Goal: Task Accomplishment & Management: Complete application form

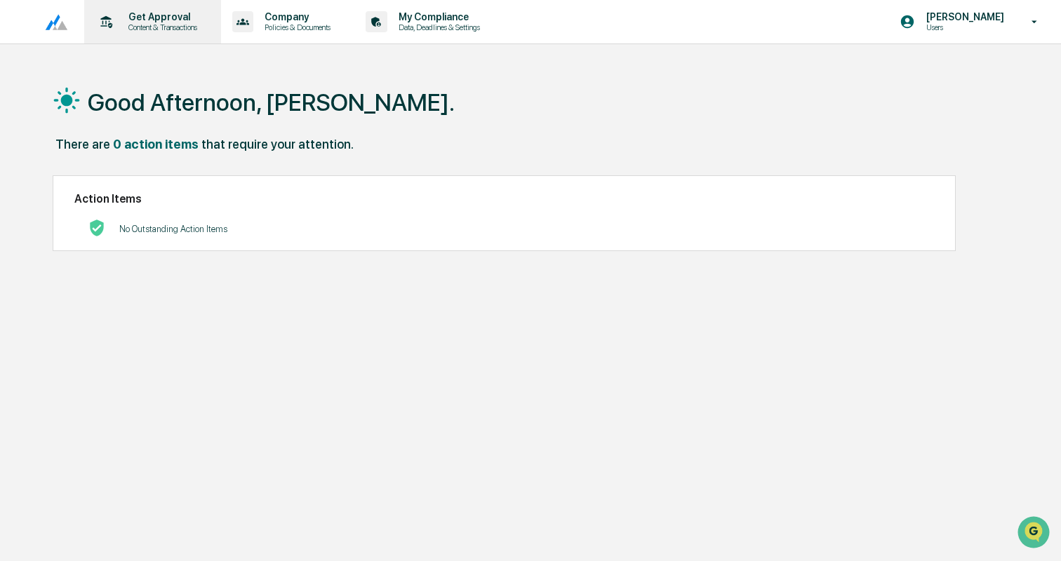
click at [151, 25] on p "Content & Transactions" at bounding box center [160, 27] width 87 height 10
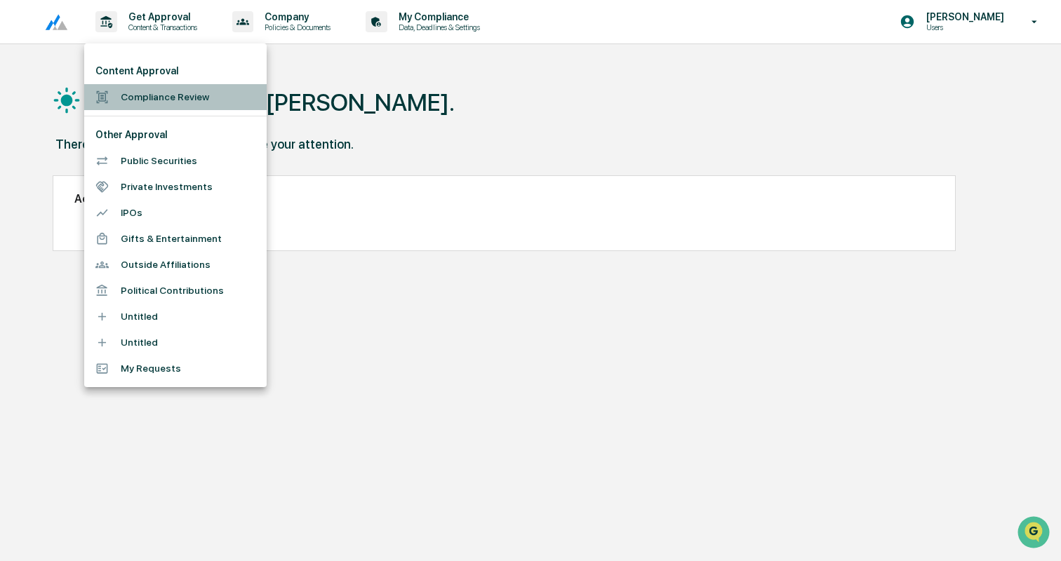
click at [148, 99] on li "Compliance Review" at bounding box center [175, 97] width 182 height 26
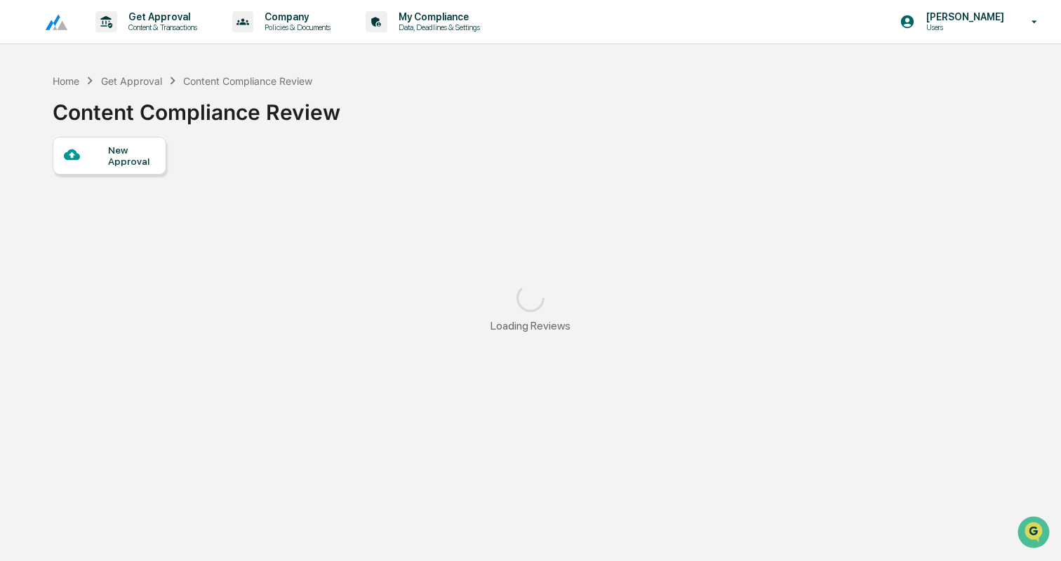
click at [117, 178] on div "New Approval Loading Reviews" at bounding box center [530, 242] width 955 height 210
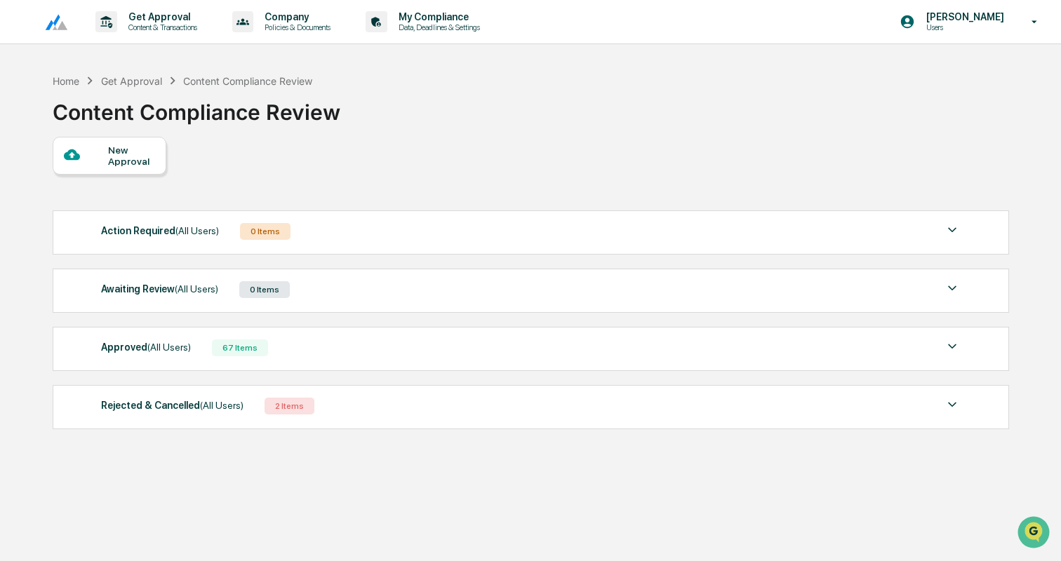
click at [139, 144] on div "New Approval" at bounding box center [110, 156] width 114 height 38
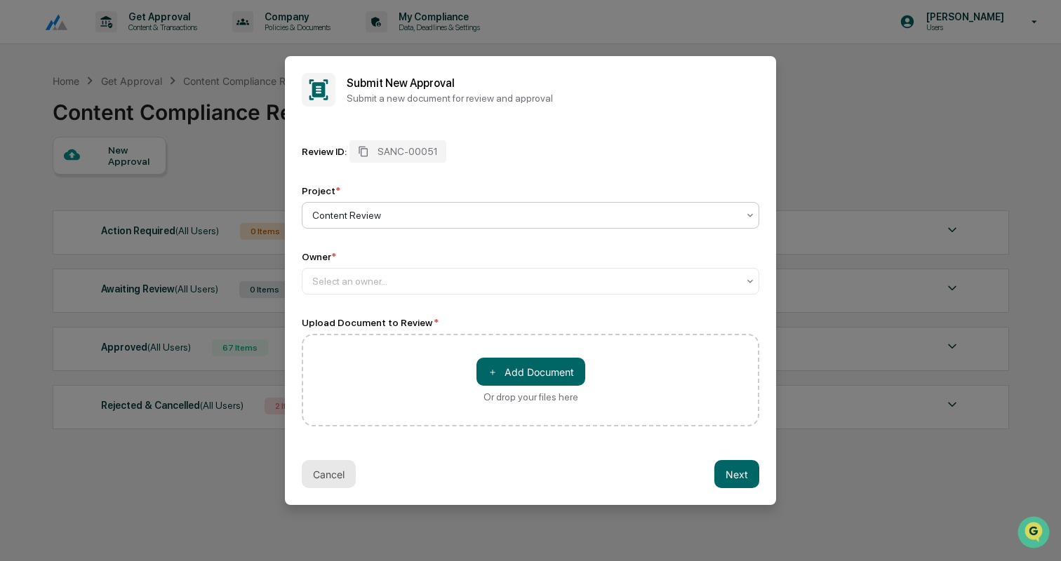
click at [336, 473] on button "Cancel" at bounding box center [329, 474] width 54 height 28
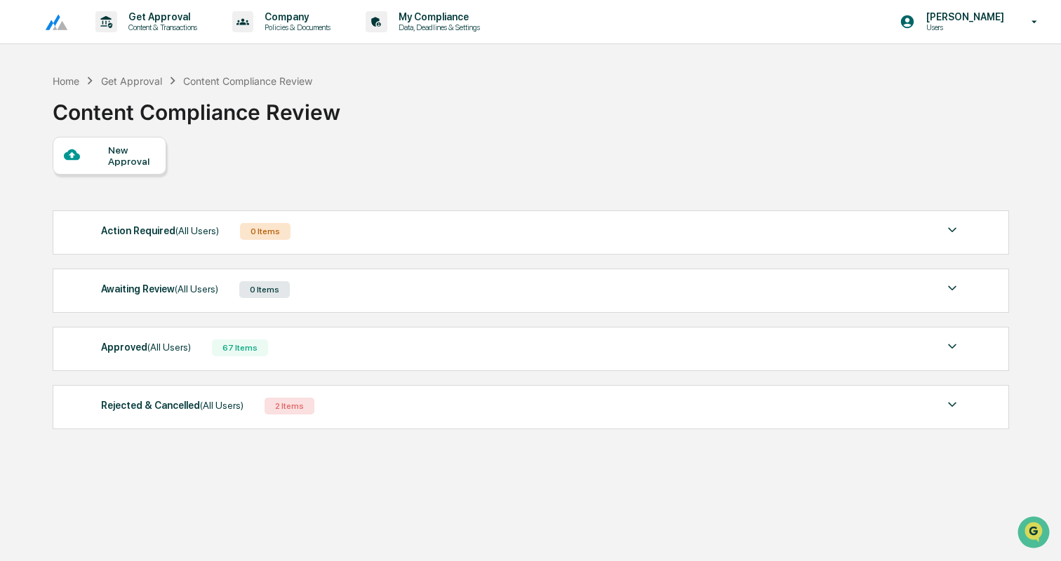
click at [98, 161] on div at bounding box center [86, 156] width 44 height 18
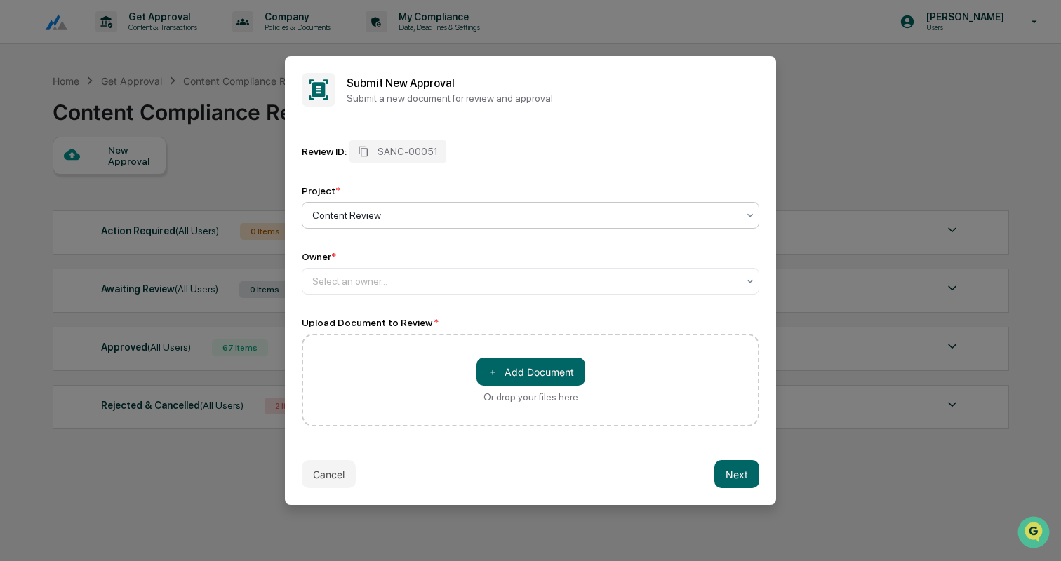
click at [397, 212] on div at bounding box center [524, 215] width 425 height 14
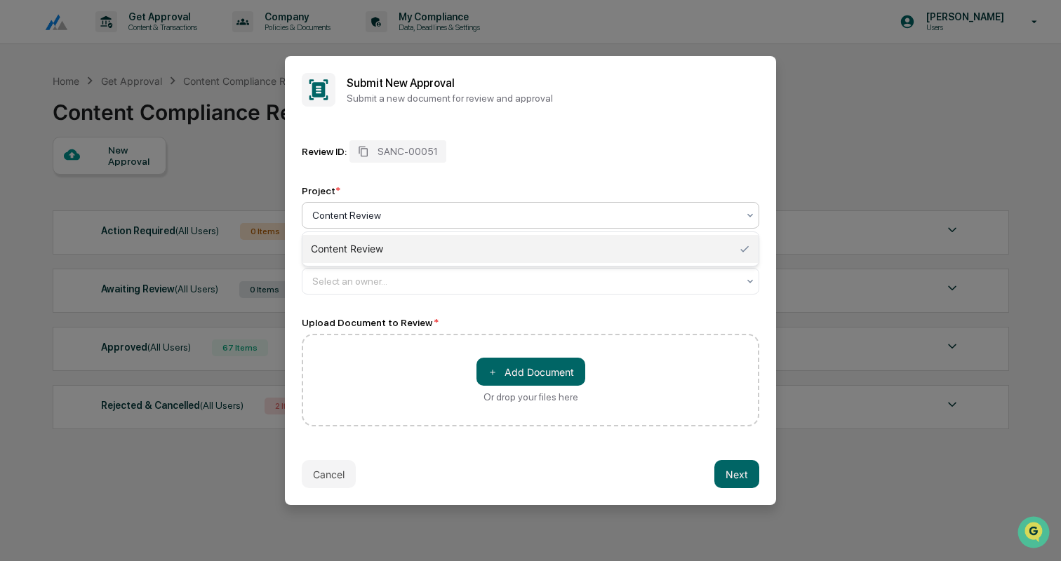
click at [454, 185] on div "Project *" at bounding box center [530, 190] width 457 height 11
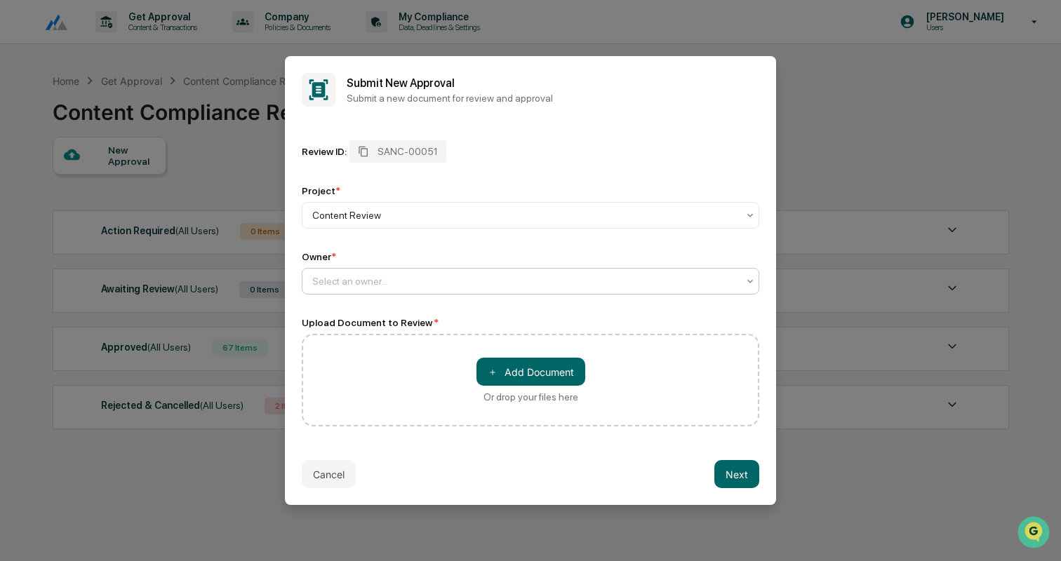
click at [359, 283] on div at bounding box center [524, 281] width 425 height 14
click at [459, 243] on div "Review ID: SANC-00051 Project * Content Review Owner * Use Up and Down to choos…" at bounding box center [530, 217] width 457 height 154
click at [324, 477] on button "Cancel" at bounding box center [329, 474] width 54 height 28
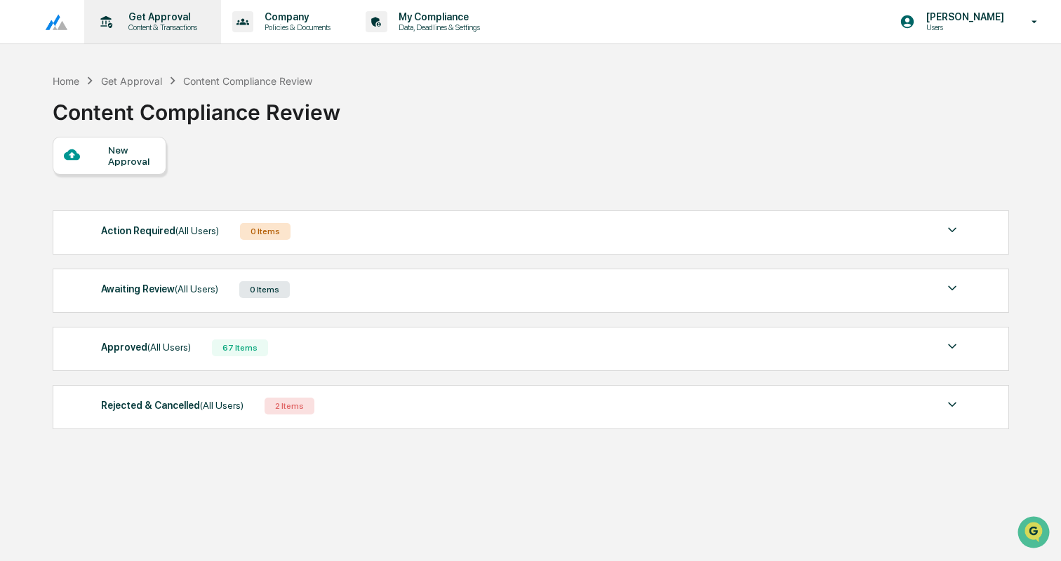
click at [164, 8] on div "Get Approval Content & Transactions" at bounding box center [151, 21] width 123 height 43
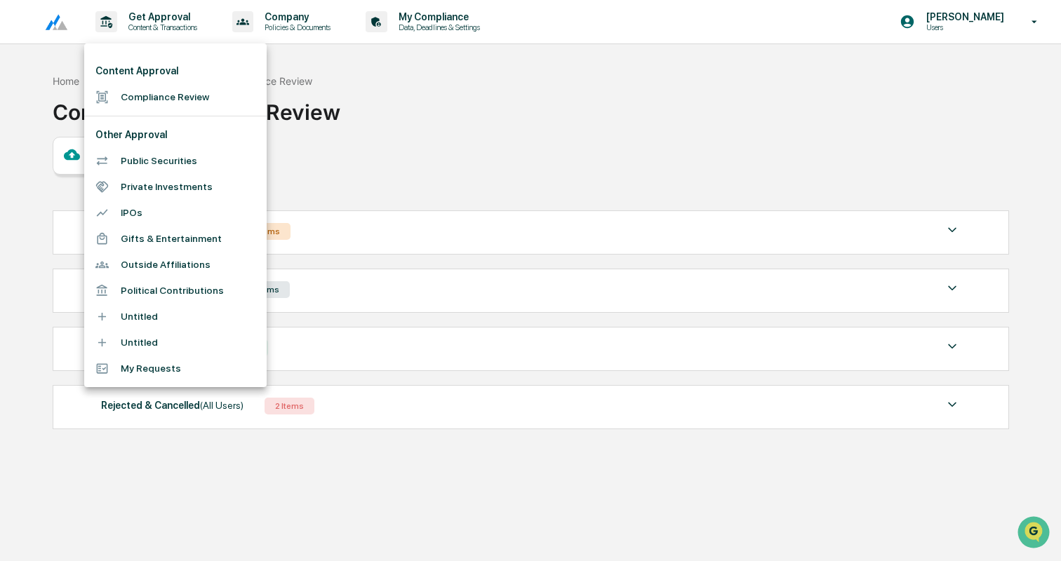
click at [163, 96] on li "Compliance Review" at bounding box center [175, 97] width 182 height 26
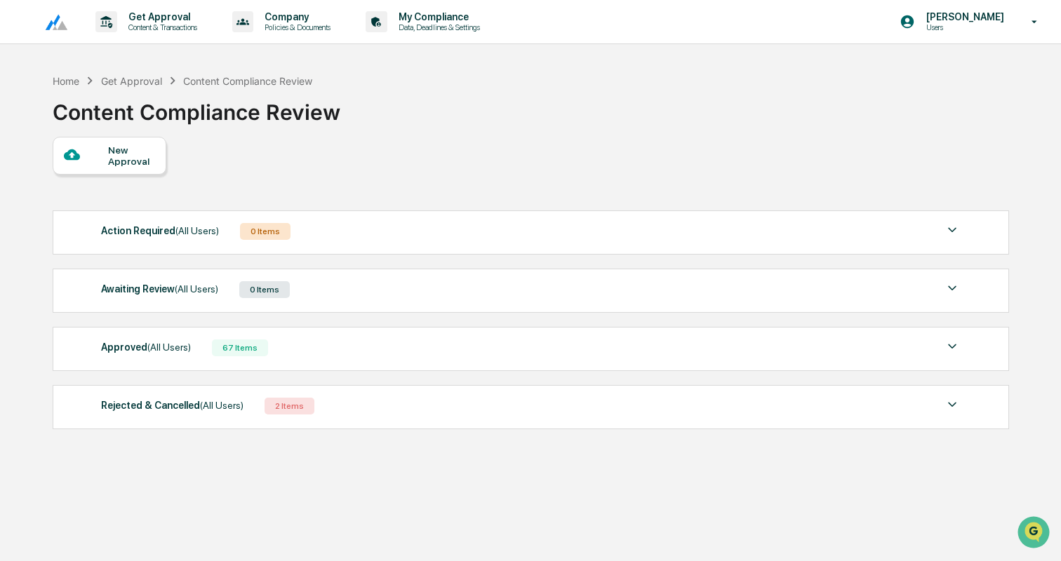
click at [104, 154] on div at bounding box center [86, 156] width 44 height 18
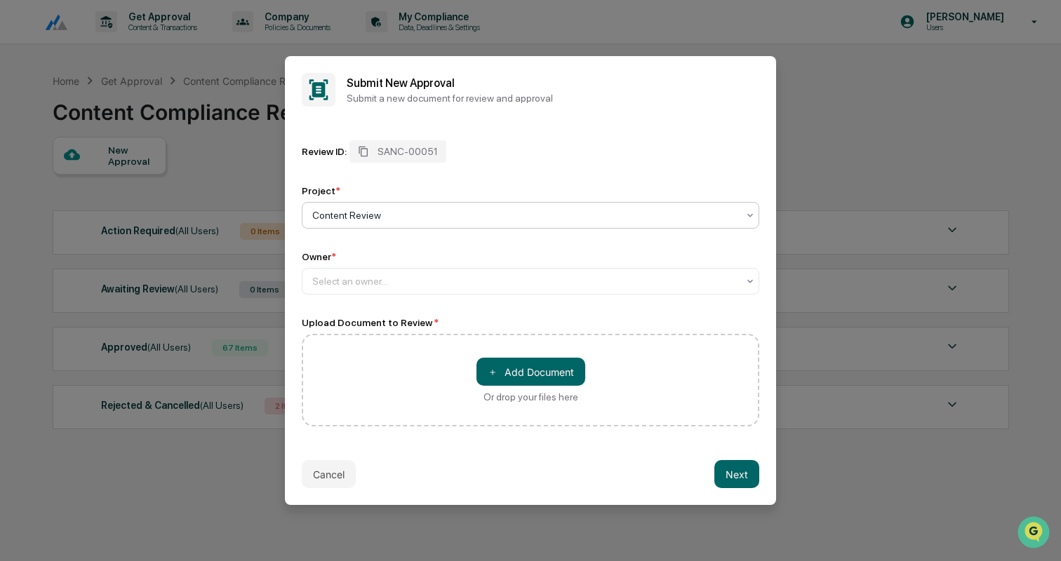
click at [404, 217] on div at bounding box center [524, 215] width 425 height 14
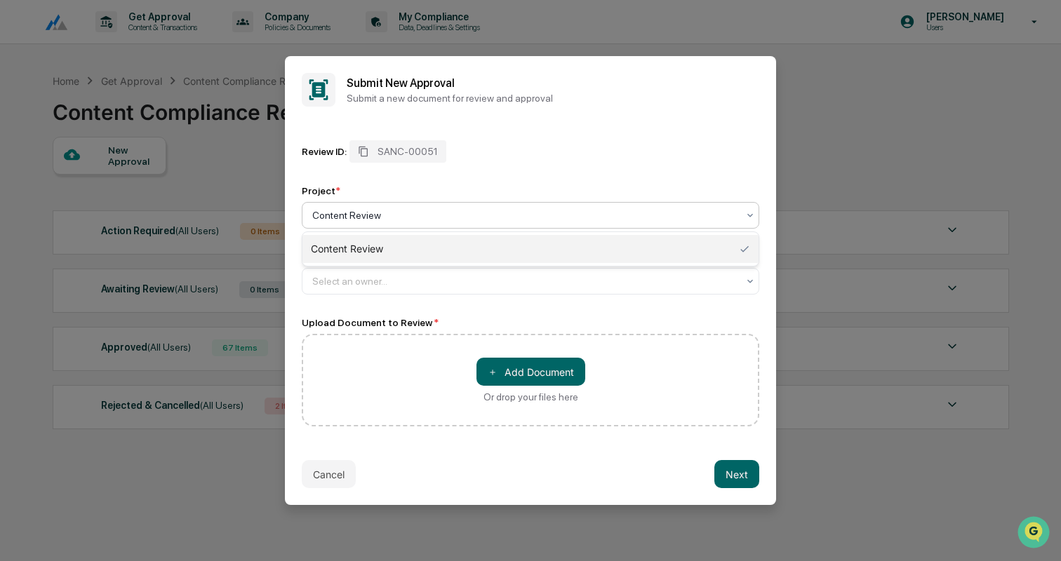
click at [463, 182] on div "Review ID: SANC-00051 Project * Content Review, 1 of 1. 1 result available. Use…" at bounding box center [530, 217] width 457 height 154
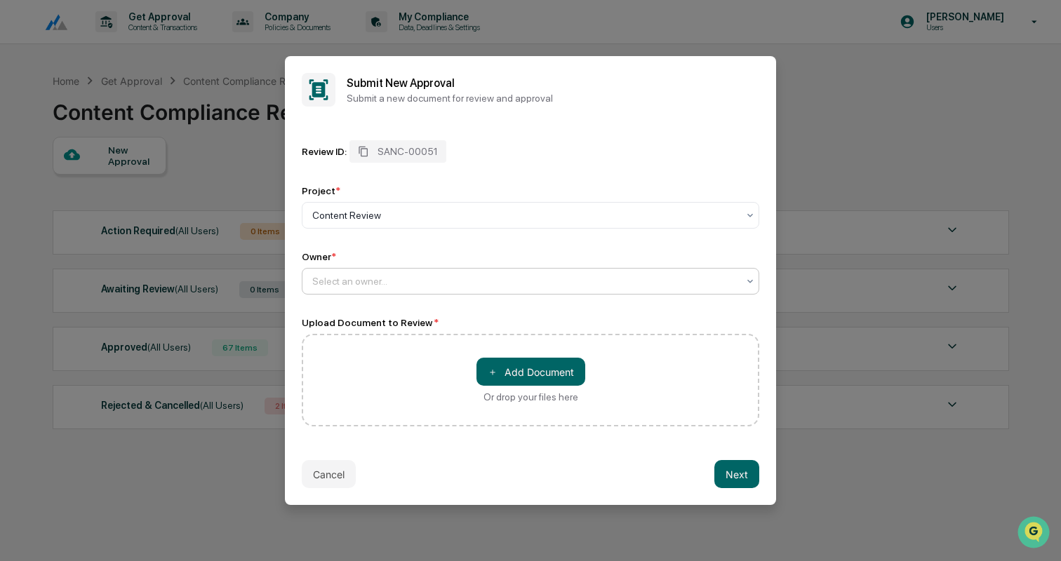
click at [378, 283] on div at bounding box center [524, 281] width 425 height 14
click at [471, 293] on div "Select an owner..." at bounding box center [530, 281] width 457 height 27
click at [516, 381] on button "＋ Add Document" at bounding box center [530, 372] width 109 height 28
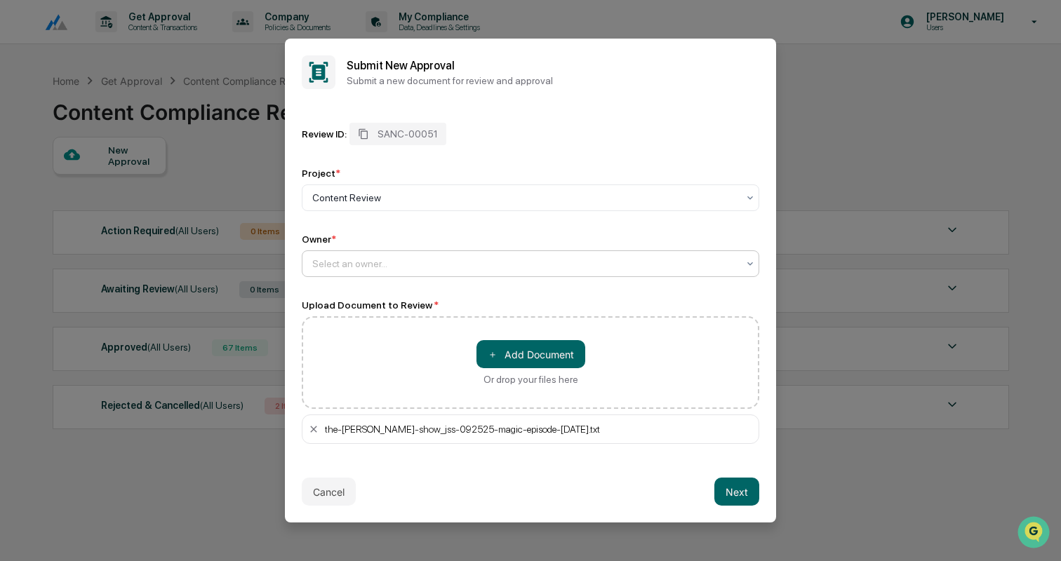
click at [554, 264] on div at bounding box center [524, 264] width 425 height 14
click at [544, 288] on div "No options" at bounding box center [530, 295] width 456 height 22
click at [546, 259] on div at bounding box center [524, 264] width 425 height 14
click at [737, 488] on button "Next" at bounding box center [736, 492] width 45 height 28
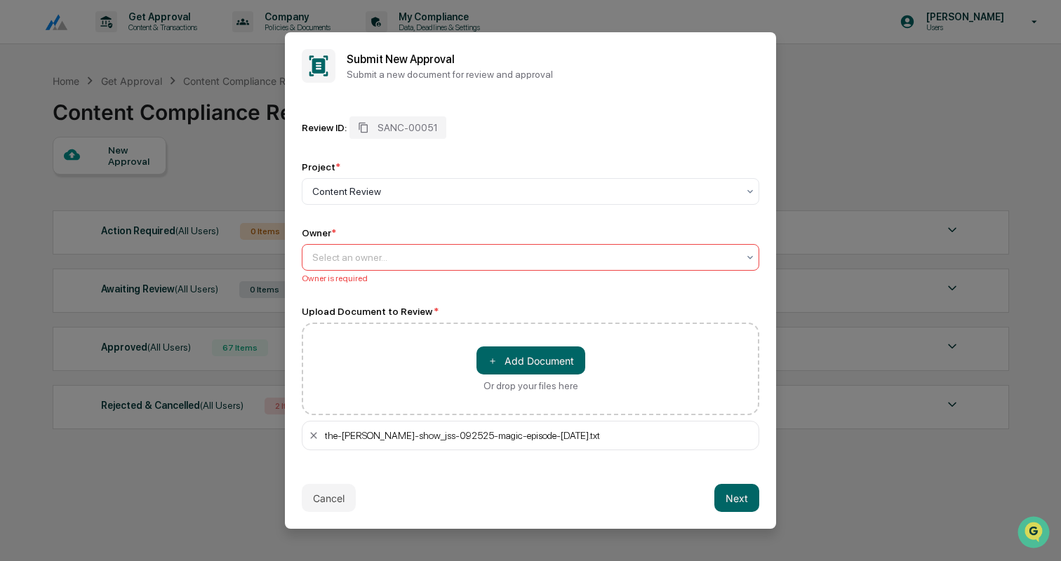
click at [751, 260] on icon at bounding box center [749, 257] width 11 height 11
click at [622, 295] on div "No options" at bounding box center [530, 289] width 456 height 22
click at [627, 100] on div "Review ID: SANC-00051 Project * Content Review Owner * Use Up and Down to choos…" at bounding box center [530, 284] width 491 height 368
click at [565, 260] on div at bounding box center [524, 257] width 425 height 14
